Goal: Transaction & Acquisition: Purchase product/service

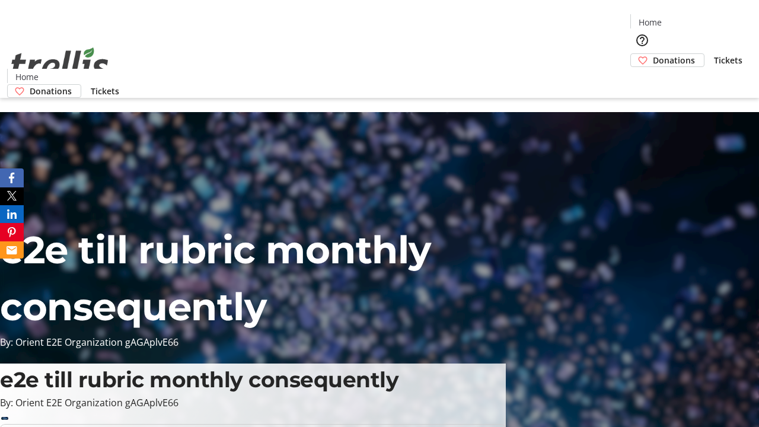
click at [653, 54] on span "Donations" at bounding box center [674, 60] width 42 height 12
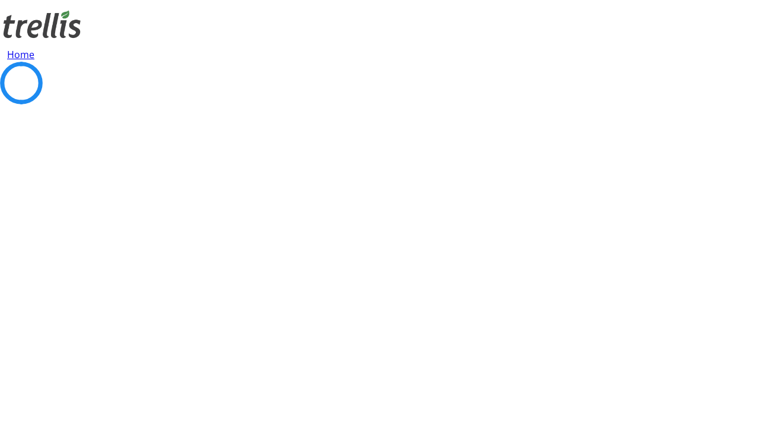
select select "CA"
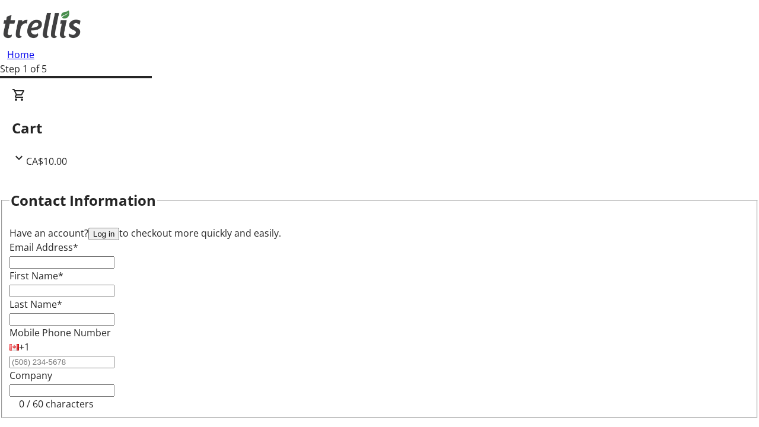
click at [119, 228] on button "Log in" at bounding box center [103, 234] width 31 height 12
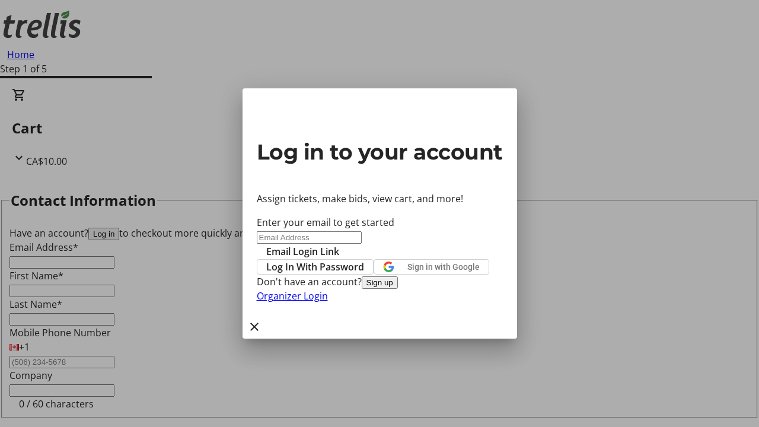
click at [364, 260] on span "Log In With Password" at bounding box center [315, 267] width 98 height 14
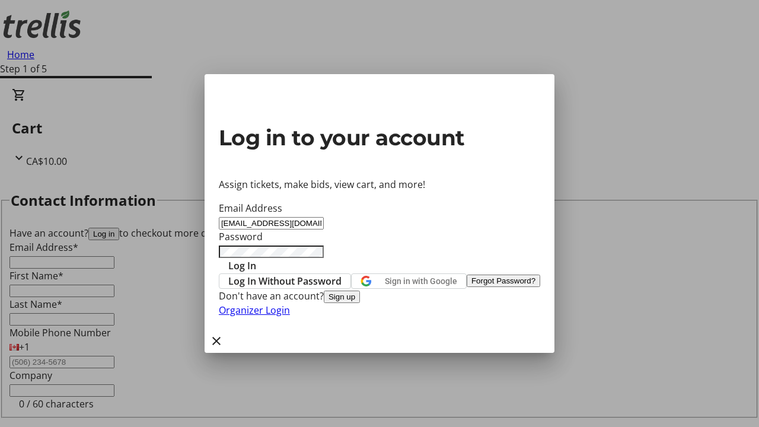
type input "[EMAIL_ADDRESS][DOMAIN_NAME]"
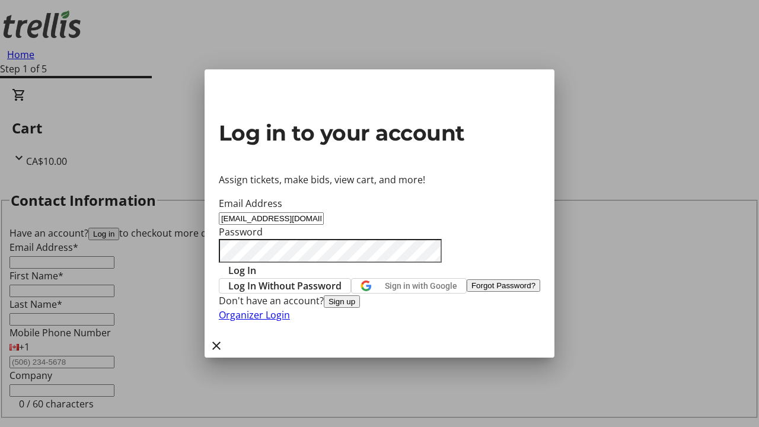
click at [256, 263] on span "Log In" at bounding box center [242, 270] width 28 height 14
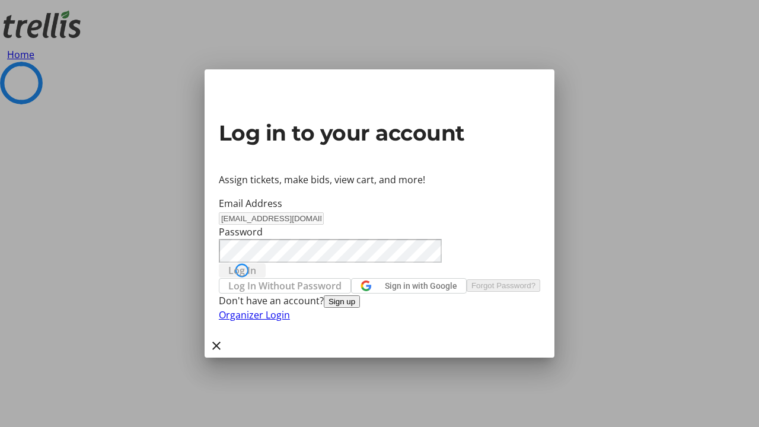
select select "CA"
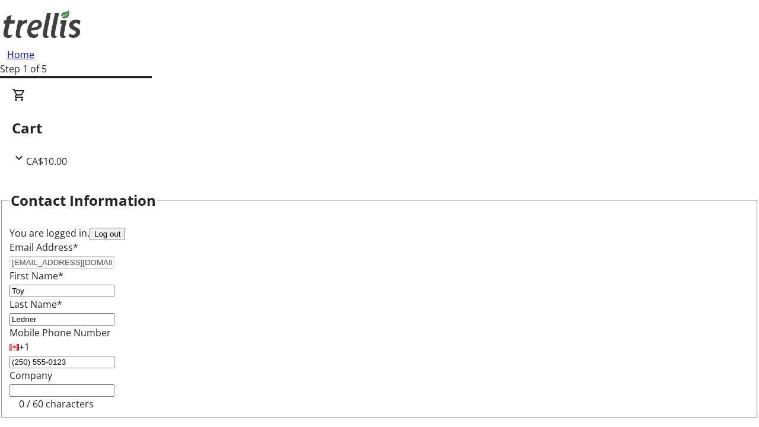
type input "[STREET_ADDRESS][PERSON_NAME]"
type input "Kelowna"
select select "BC"
type input "Kelowna"
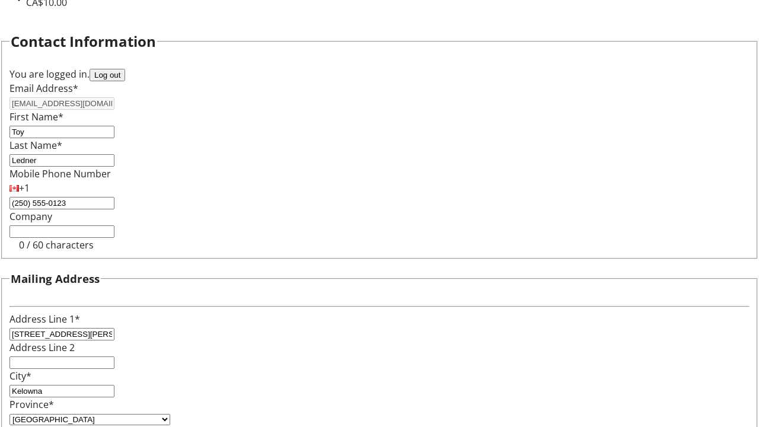
type input "V1Y 0C2"
select select "BC"
select select "CA"
